Goal: Transaction & Acquisition: Purchase product/service

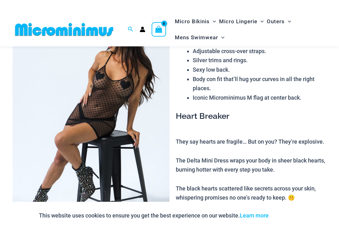
scroll to position [35, 0]
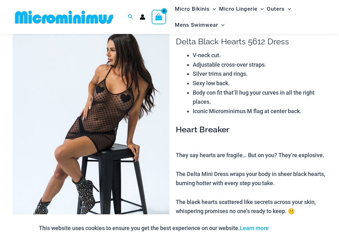
click at [86, 18] on img at bounding box center [64, 17] width 103 height 14
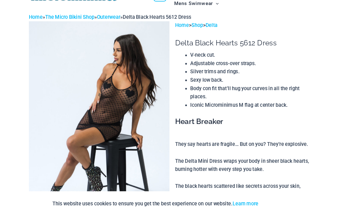
scroll to position [60, 0]
